Goal: Find specific page/section: Find specific page/section

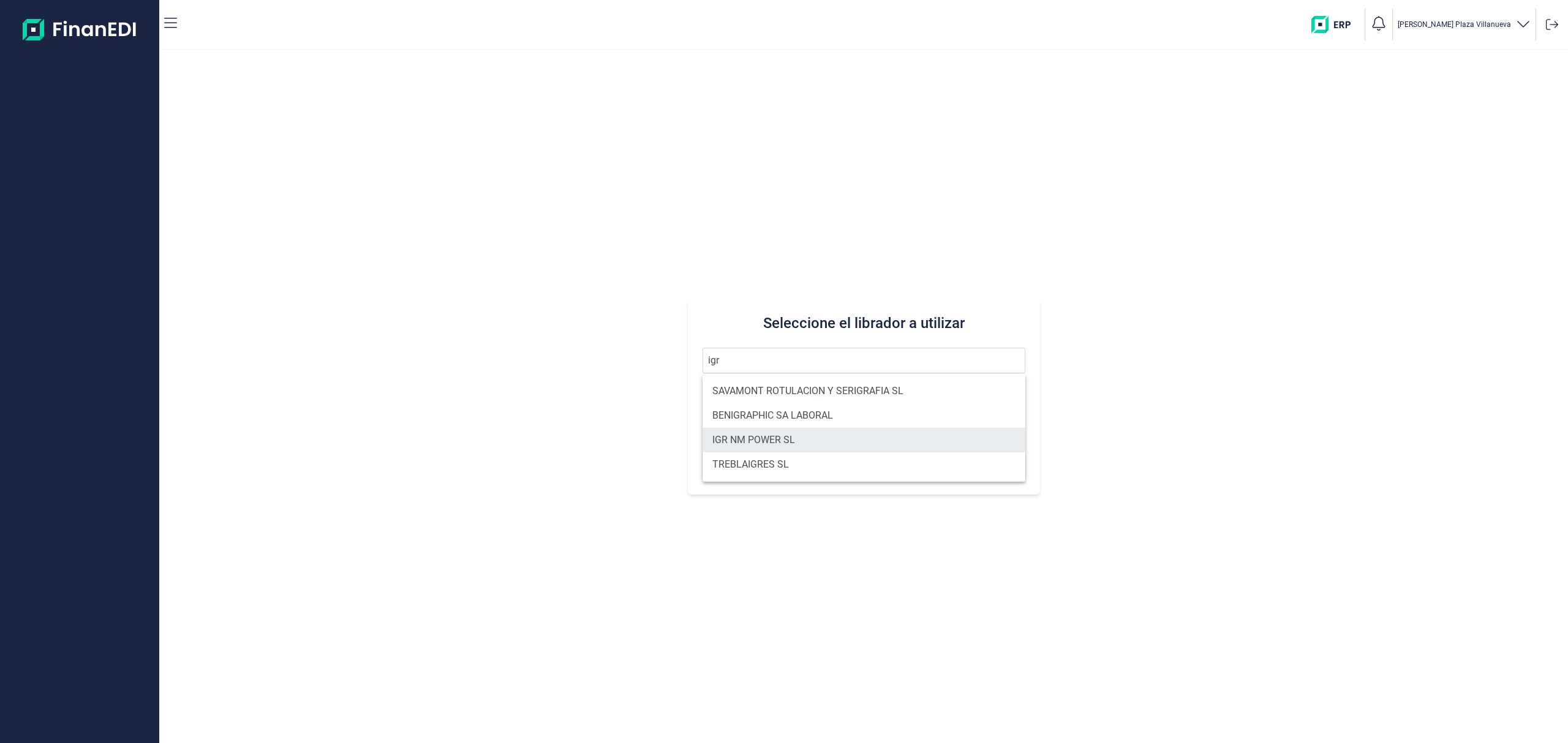
click at [774, 441] on li "IGR NM POWER SL" at bounding box center [864, 440] width 323 height 24
type input "IGR NM POWER SL"
type input "B40658668"
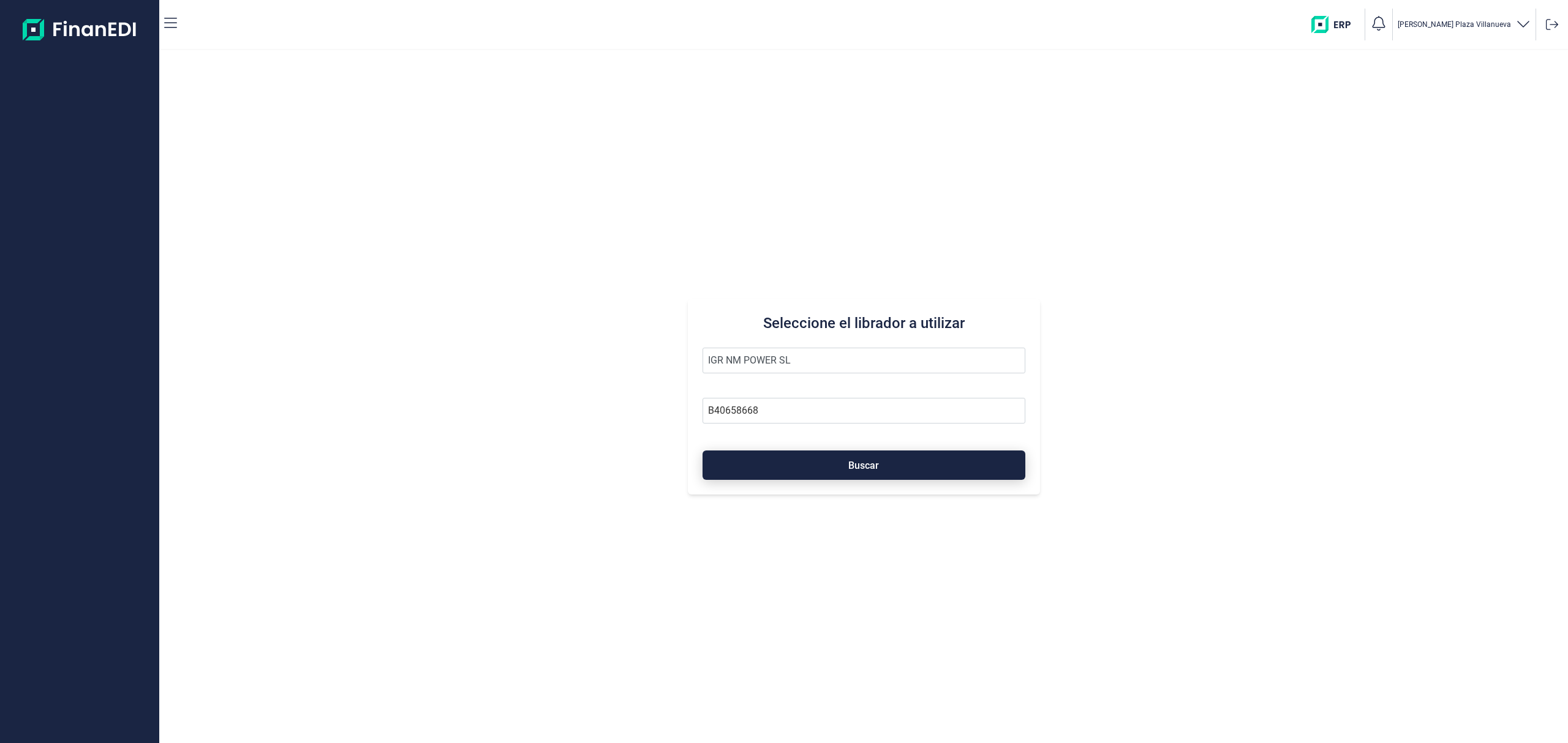
click at [845, 458] on button "Buscar" at bounding box center [864, 465] width 323 height 29
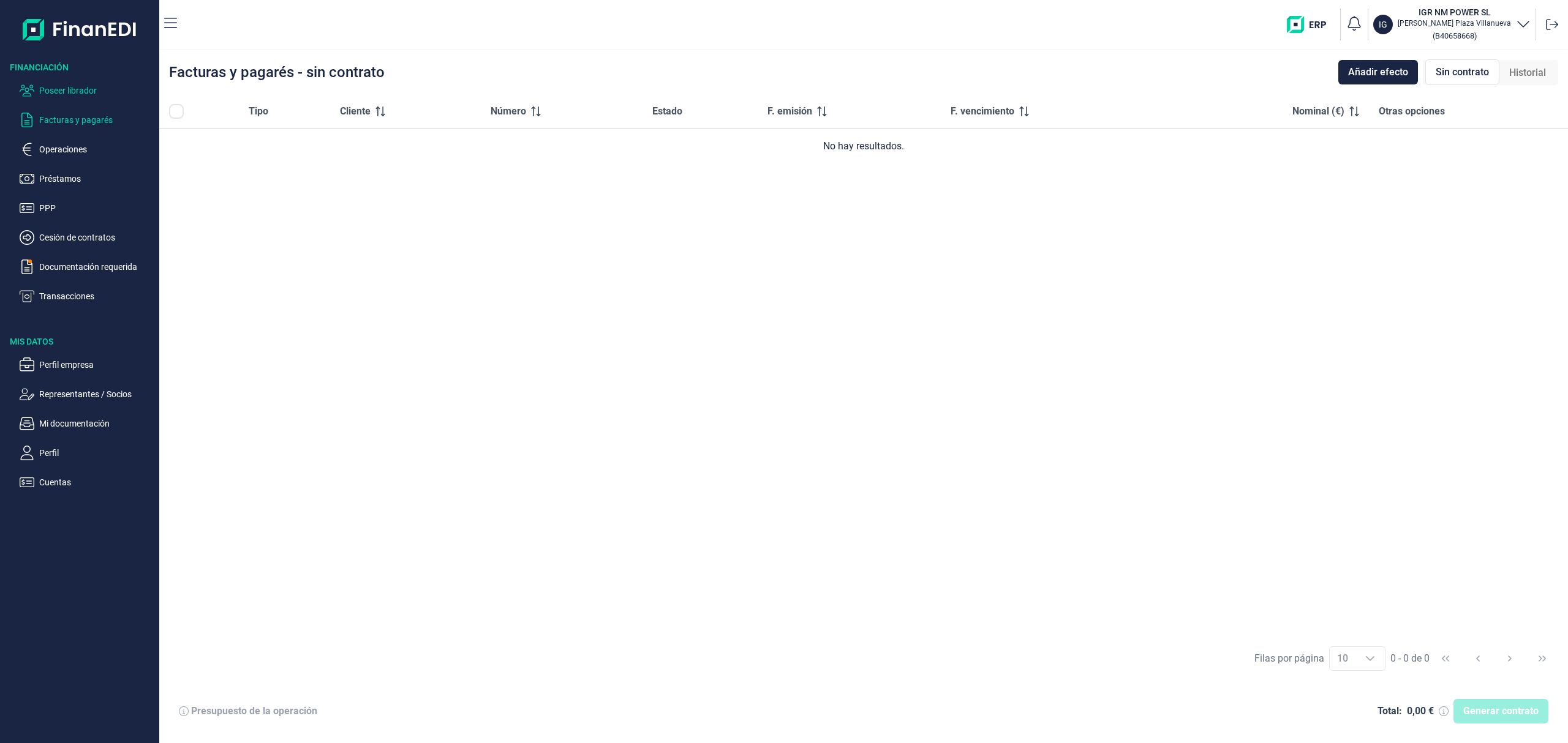
click at [123, 83] on p "Poseer librador" at bounding box center [97, 90] width 115 height 14
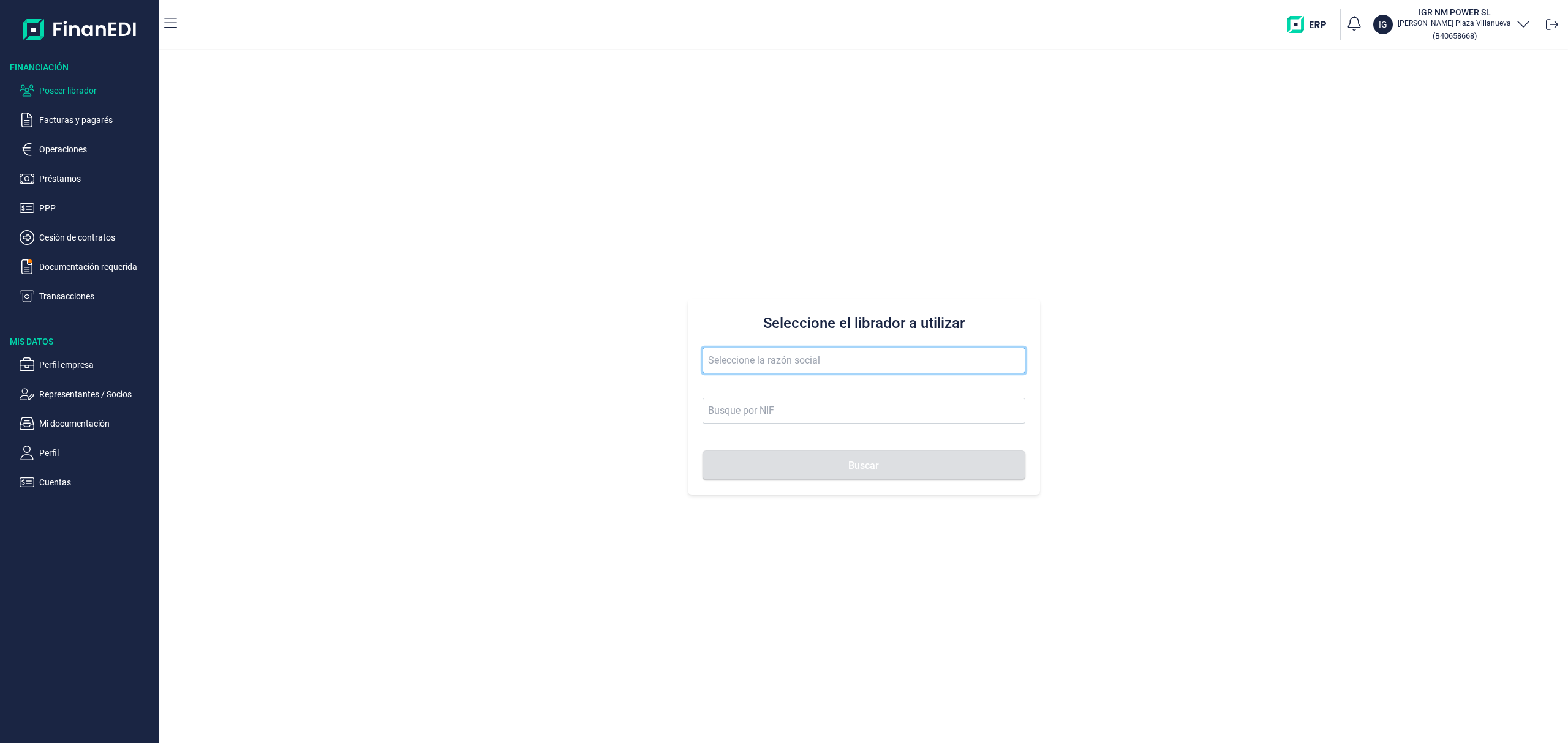
click at [768, 349] on input "text" at bounding box center [864, 361] width 323 height 26
type input "olsan"
